Goal: Check status: Check status

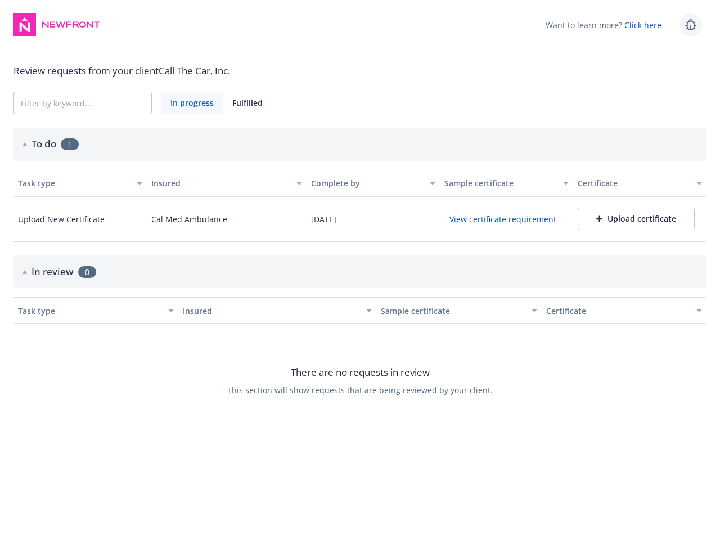
click at [691, 25] on icon at bounding box center [691, 25] width 14 height 14
click at [192, 103] on span "In progress" at bounding box center [192, 103] width 43 height 12
click at [248, 103] on span "Fulfilled" at bounding box center [247, 103] width 30 height 12
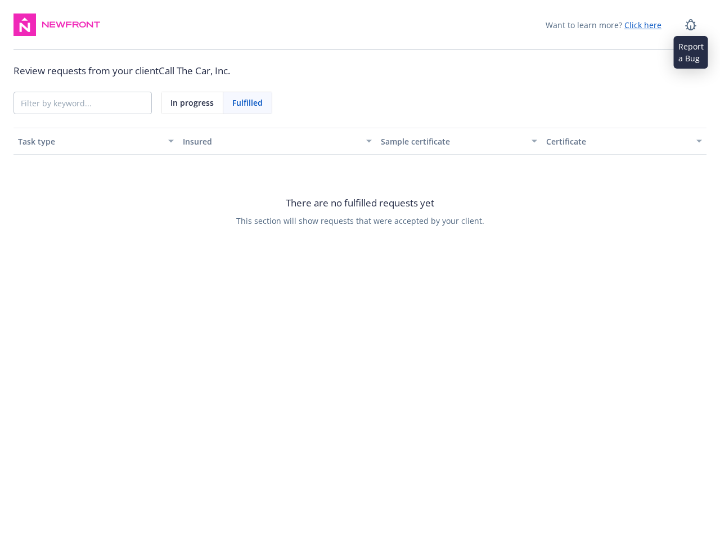
click at [360, 144] on div "Insured" at bounding box center [277, 142] width 189 height 12
click at [74, 183] on div "There are no fulfilled requests yet This section will show requests that were a…" at bounding box center [360, 211] width 693 height 113
click at [221, 183] on div "There are no fulfilled requests yet This section will show requests that were a…" at bounding box center [360, 211] width 693 height 113
click at [367, 183] on div "There are no fulfilled requests yet This section will show requests that were a…" at bounding box center [360, 211] width 693 height 113
click at [500, 183] on div "There are no fulfilled requests yet This section will show requests that were a…" at bounding box center [360, 211] width 693 height 113
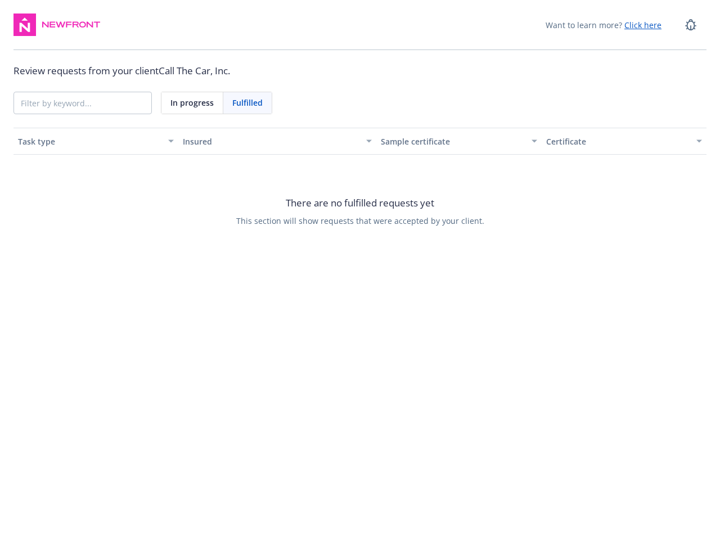
click at [634, 183] on div "There are no fulfilled requests yet This section will show requests that were a…" at bounding box center [360, 211] width 693 height 113
click at [80, 219] on div "There are no fulfilled requests yet This section will show requests that were a…" at bounding box center [360, 211] width 693 height 113
